Goal: Obtain resource: Download file/media

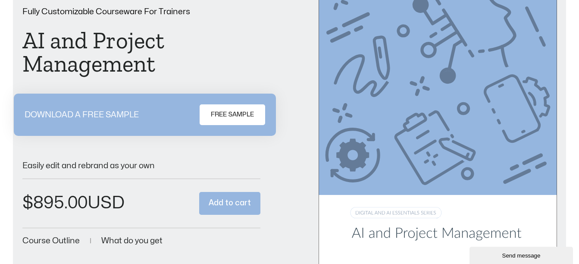
scroll to position [124, 0]
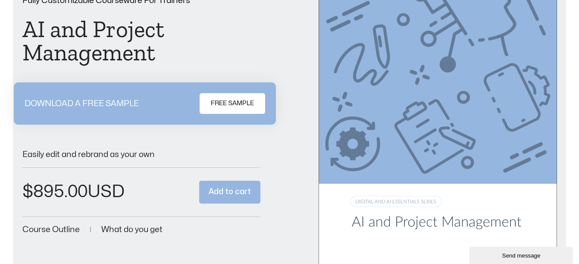
click at [240, 96] on link "FREE SAMPLE" at bounding box center [233, 103] width 66 height 21
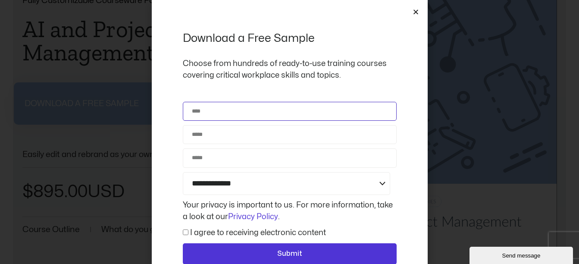
click at [216, 109] on input "Name" at bounding box center [290, 111] width 214 height 19
type input "*****"
type input "**********"
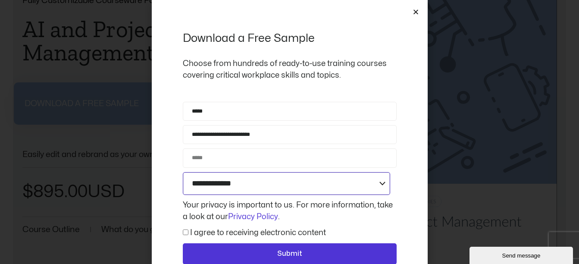
click at [223, 187] on select "**********" at bounding box center [286, 183] width 207 height 23
select select "**********"
click at [183, 172] on select "**********" at bounding box center [286, 183] width 207 height 23
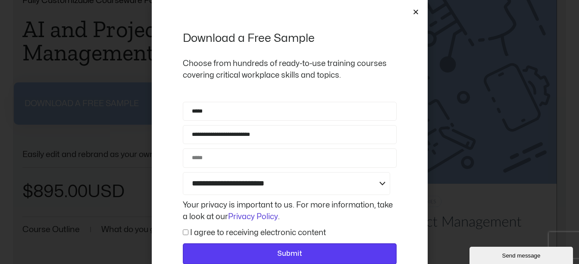
click at [257, 247] on button "Submit" at bounding box center [290, 254] width 214 height 22
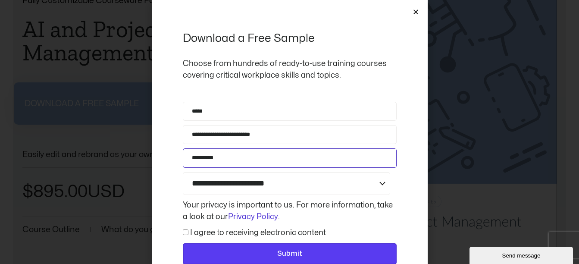
type input "**********"
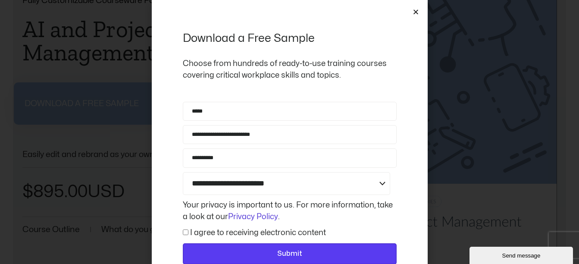
click at [283, 251] on span "Submit" at bounding box center [289, 253] width 25 height 11
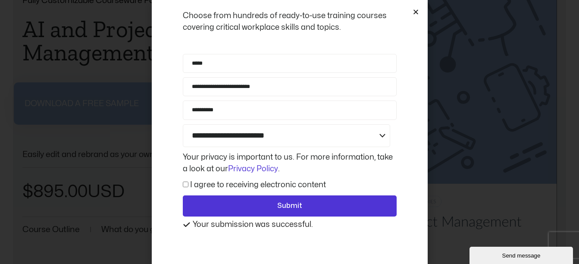
scroll to position [0, 0]
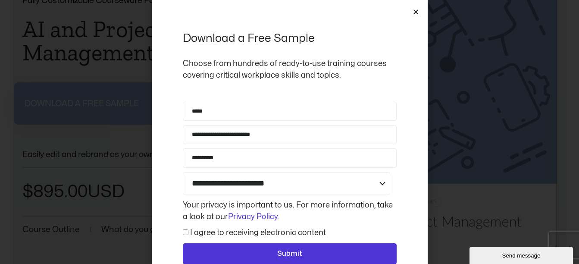
click at [414, 12] on icon "Close" at bounding box center [415, 12] width 6 height 6
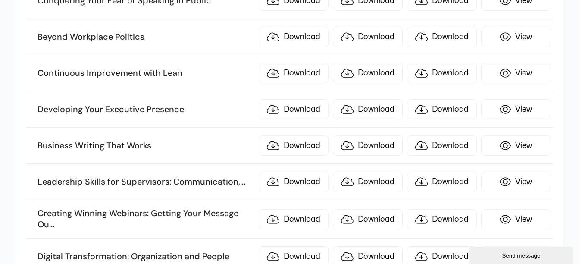
scroll to position [378, 0]
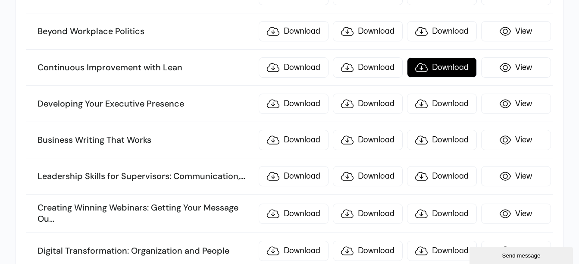
click at [431, 66] on link "Download" at bounding box center [442, 67] width 70 height 20
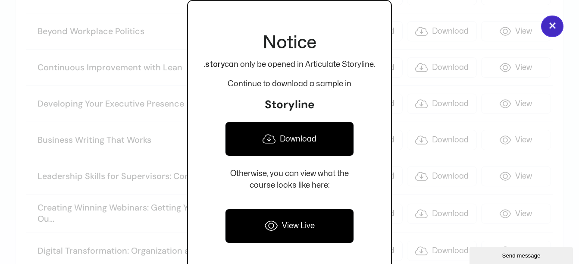
click at [556, 19] on button "×" at bounding box center [552, 27] width 22 height 22
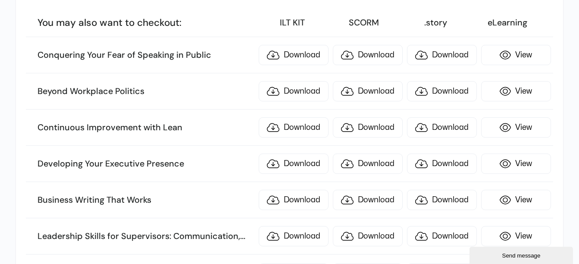
scroll to position [338, 0]
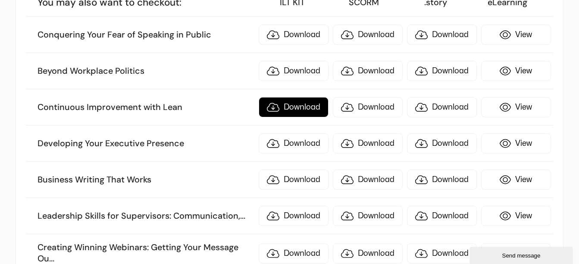
click at [284, 106] on link "Download" at bounding box center [294, 107] width 70 height 20
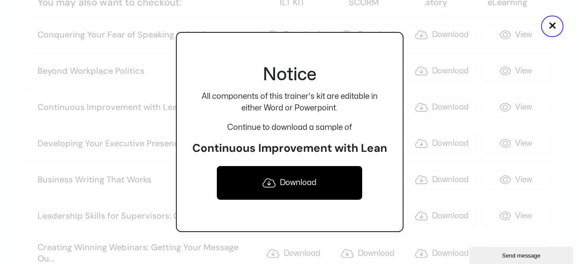
click at [278, 178] on link "Download" at bounding box center [289, 182] width 146 height 34
click at [551, 28] on button "×" at bounding box center [552, 27] width 22 height 22
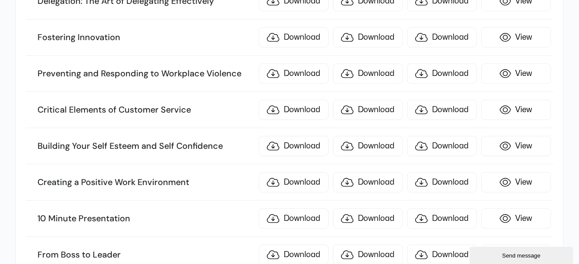
scroll to position [1028, 0]
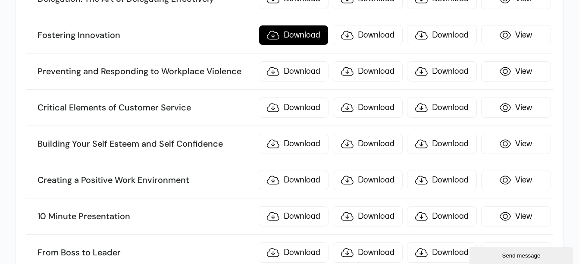
click at [286, 32] on link "Download" at bounding box center [294, 35] width 70 height 20
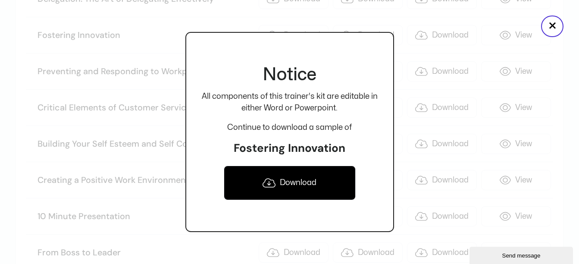
click at [292, 178] on link "Download" at bounding box center [290, 182] width 132 height 34
click at [551, 37] on button "×" at bounding box center [552, 27] width 22 height 22
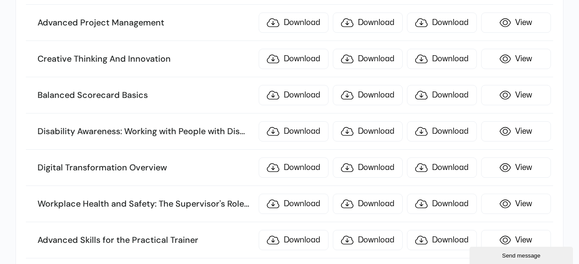
scroll to position [1442, 0]
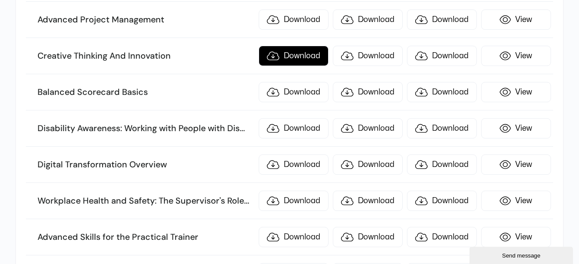
click at [297, 58] on link "Download" at bounding box center [294, 56] width 70 height 20
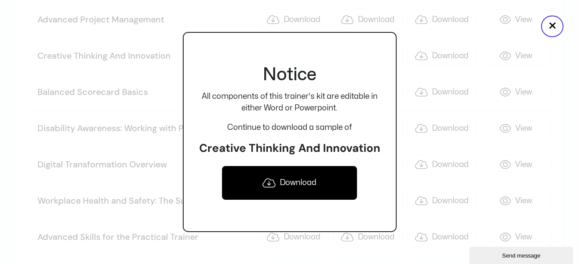
click at [287, 184] on link "Download" at bounding box center [290, 182] width 136 height 34
click at [549, 29] on button "×" at bounding box center [552, 27] width 22 height 22
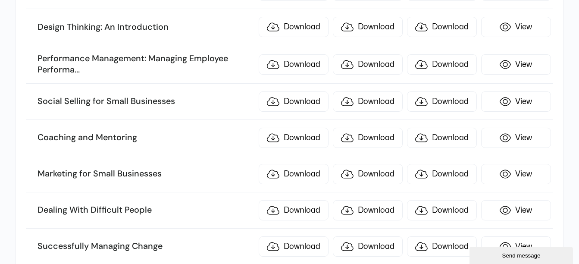
scroll to position [2528, 0]
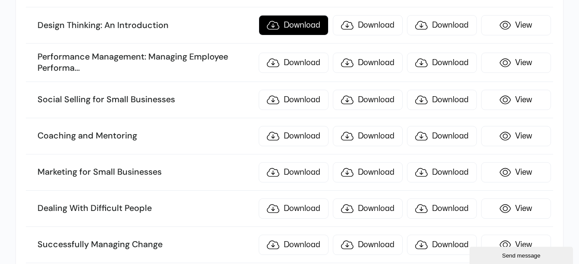
click at [281, 26] on link "Download" at bounding box center [294, 25] width 70 height 20
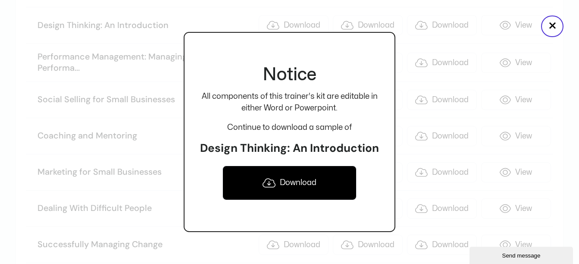
click at [282, 172] on link "Download" at bounding box center [289, 182] width 134 height 34
click at [547, 25] on button "×" at bounding box center [552, 27] width 22 height 22
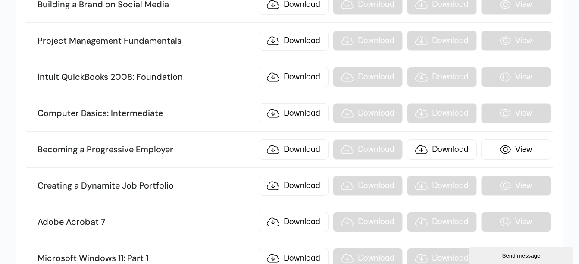
scroll to position [6399, 0]
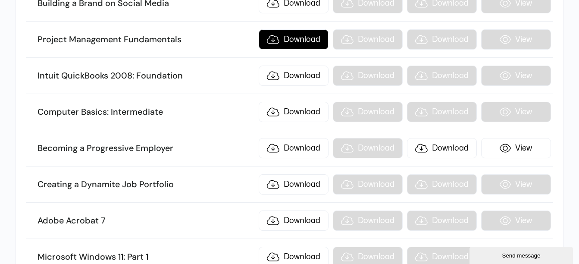
click at [293, 31] on link "Download" at bounding box center [294, 39] width 70 height 20
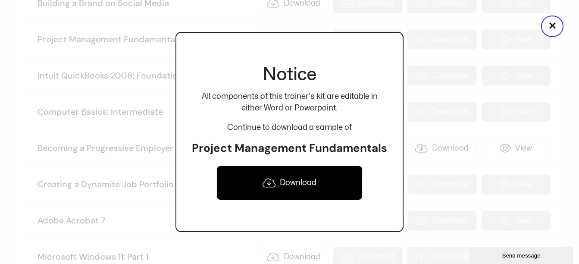
click at [276, 184] on link "Download" at bounding box center [289, 182] width 147 height 34
click at [551, 22] on button "×" at bounding box center [552, 27] width 22 height 22
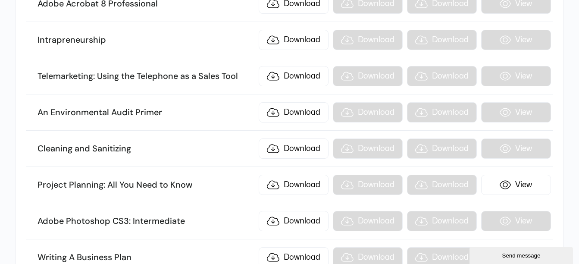
scroll to position [7347, 0]
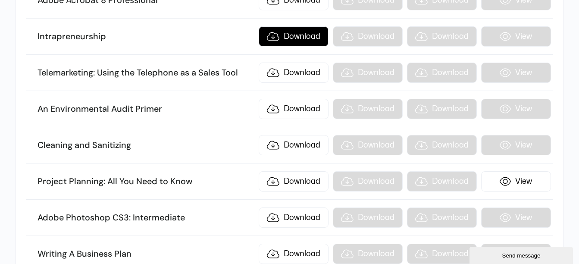
click at [281, 34] on link "Download" at bounding box center [294, 36] width 70 height 20
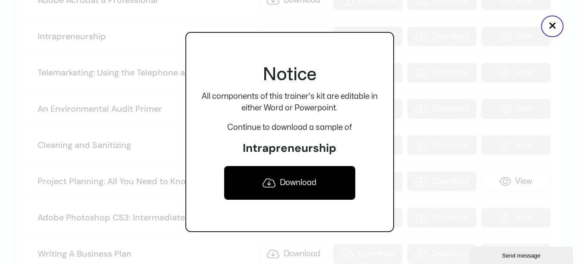
click at [283, 187] on link "Download" at bounding box center [290, 182] width 132 height 34
click at [548, 31] on button "×" at bounding box center [552, 27] width 22 height 22
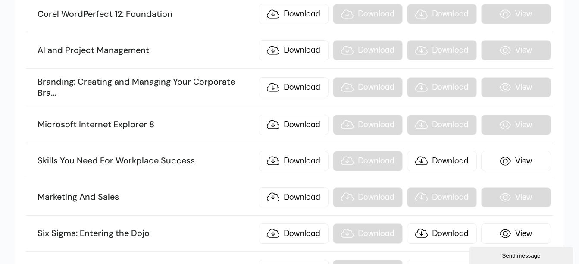
scroll to position [8002, 0]
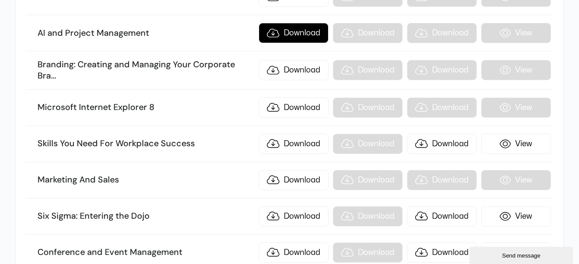
click at [315, 25] on link "Download" at bounding box center [294, 33] width 70 height 20
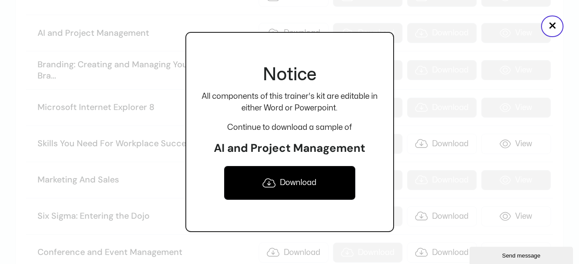
click at [276, 186] on link "Download" at bounding box center [290, 182] width 132 height 34
click at [560, 26] on button "×" at bounding box center [552, 27] width 22 height 22
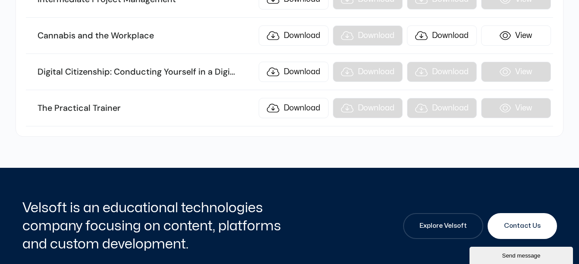
scroll to position [10691, 0]
